Goal: Find specific page/section: Find specific page/section

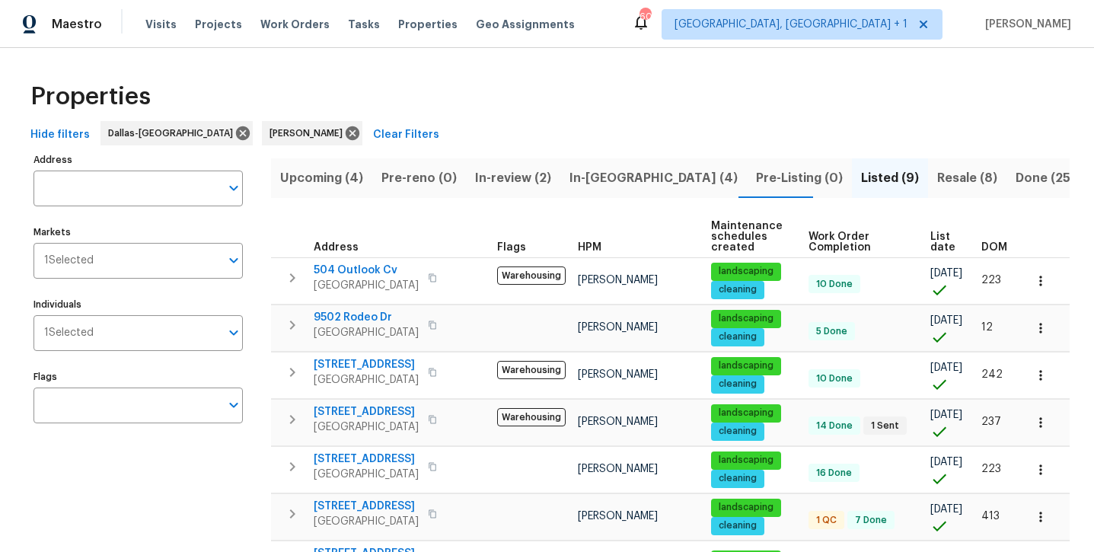
click at [580, 188] on button "In-[GEOGRAPHIC_DATA] (4)" at bounding box center [654, 178] width 187 height 40
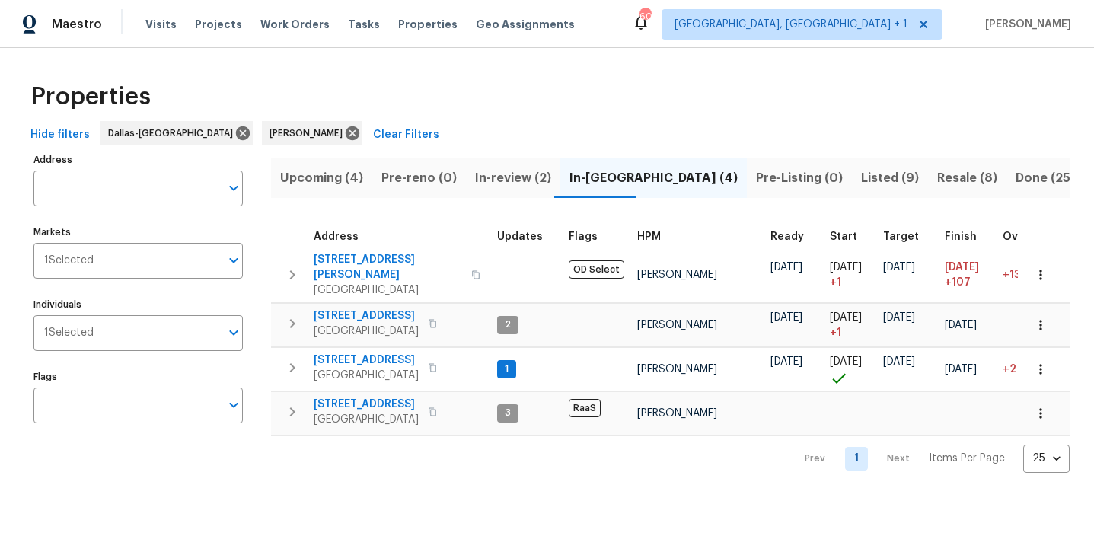
click at [518, 176] on span "In-review (2)" at bounding box center [513, 178] width 76 height 21
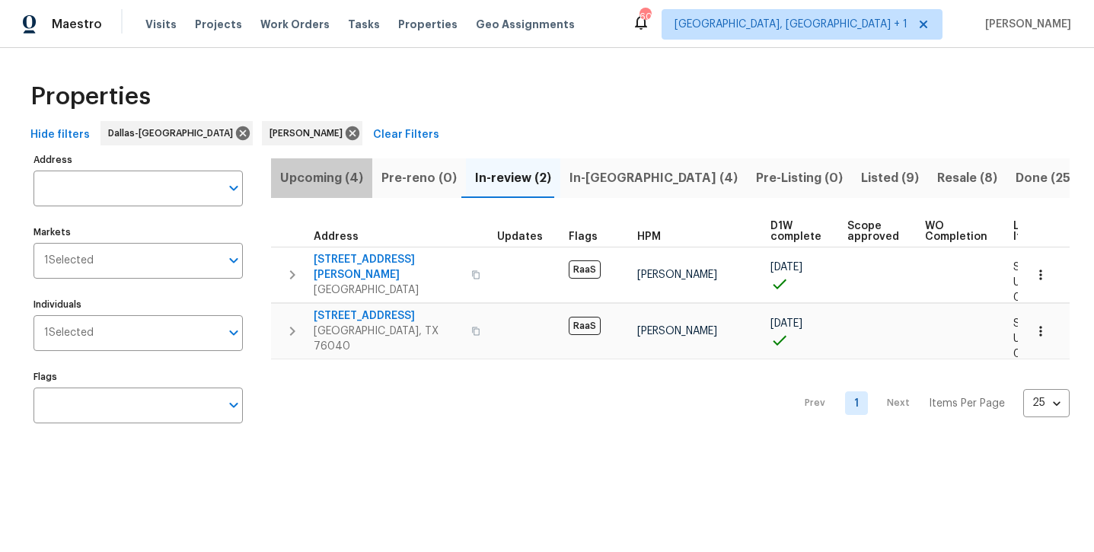
click at [316, 183] on span "Upcoming (4)" at bounding box center [321, 178] width 83 height 21
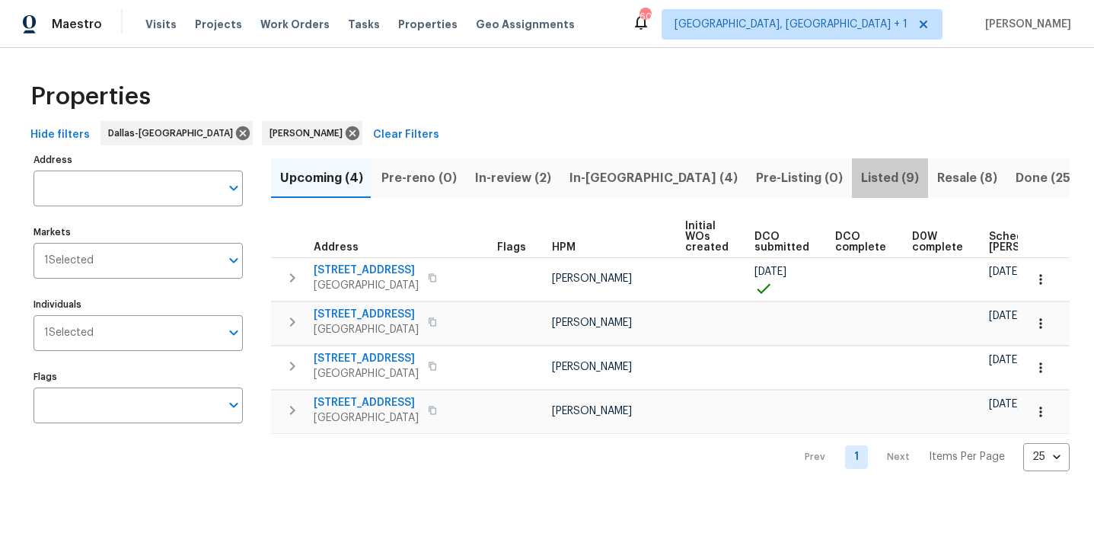
click at [852, 188] on button "Listed (9)" at bounding box center [890, 178] width 76 height 40
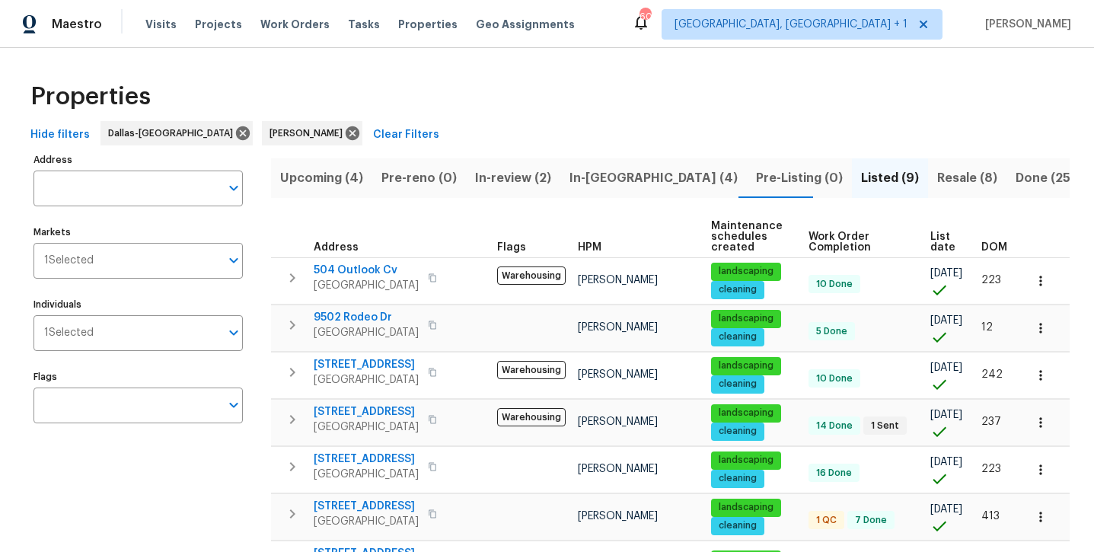
click at [937, 182] on span "Resale (8)" at bounding box center [967, 178] width 60 height 21
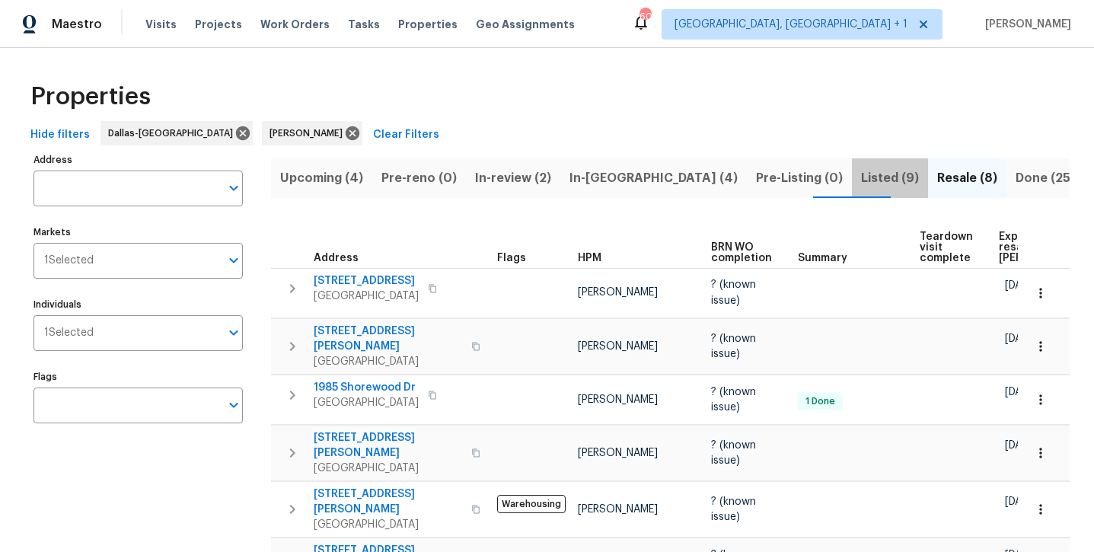
click at [861, 175] on span "Listed (9)" at bounding box center [890, 178] width 58 height 21
